Goal: Task Accomplishment & Management: Manage account settings

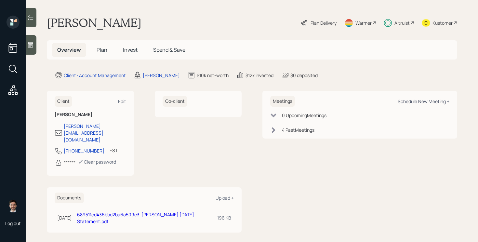
click at [419, 103] on div "Schedule New Meeting +" at bounding box center [423, 101] width 52 height 6
select select "ef6b64e1-8f62-4a74-b865-a7df4b35b836"
